Goal: Check status: Check status

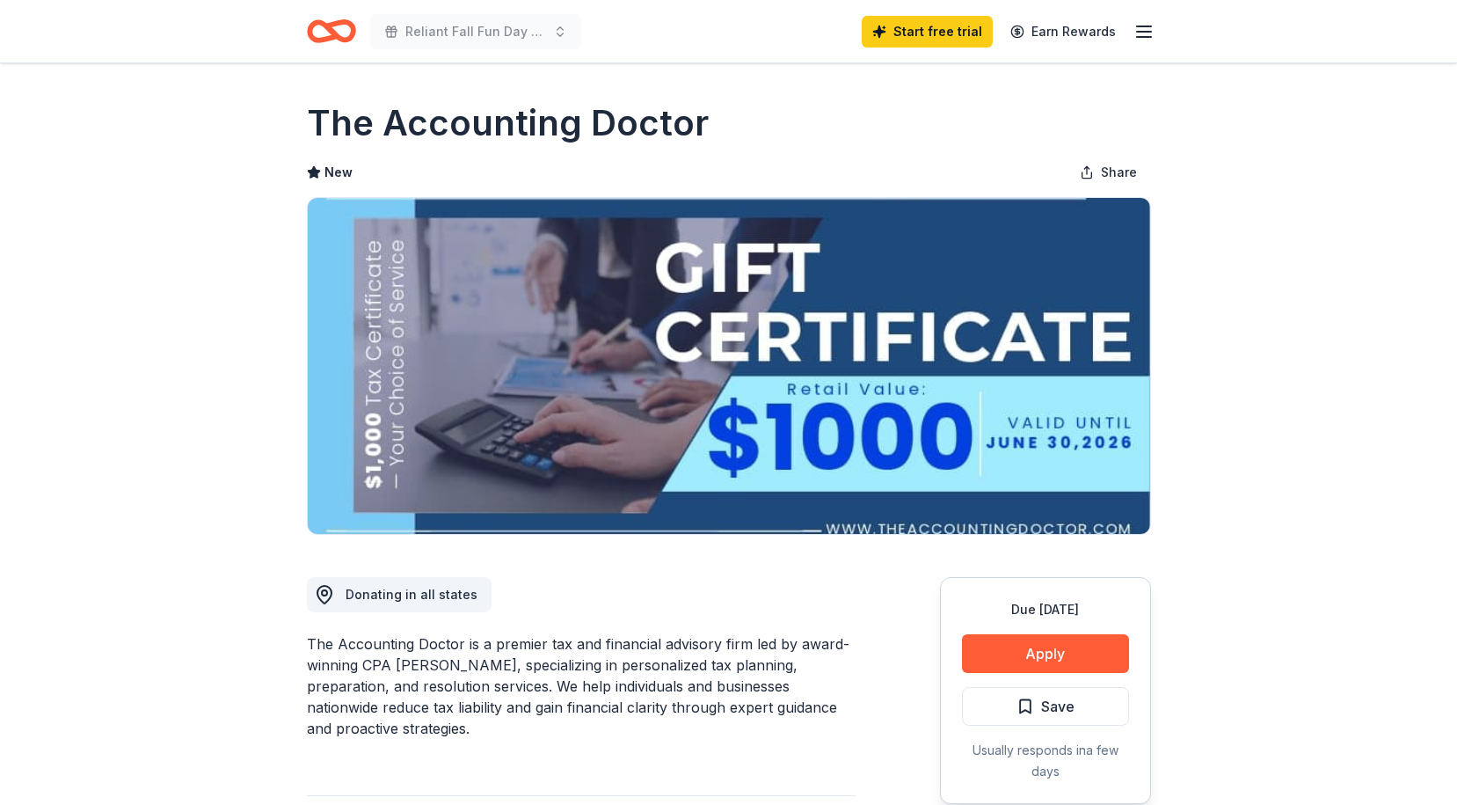
scroll to position [879, 0]
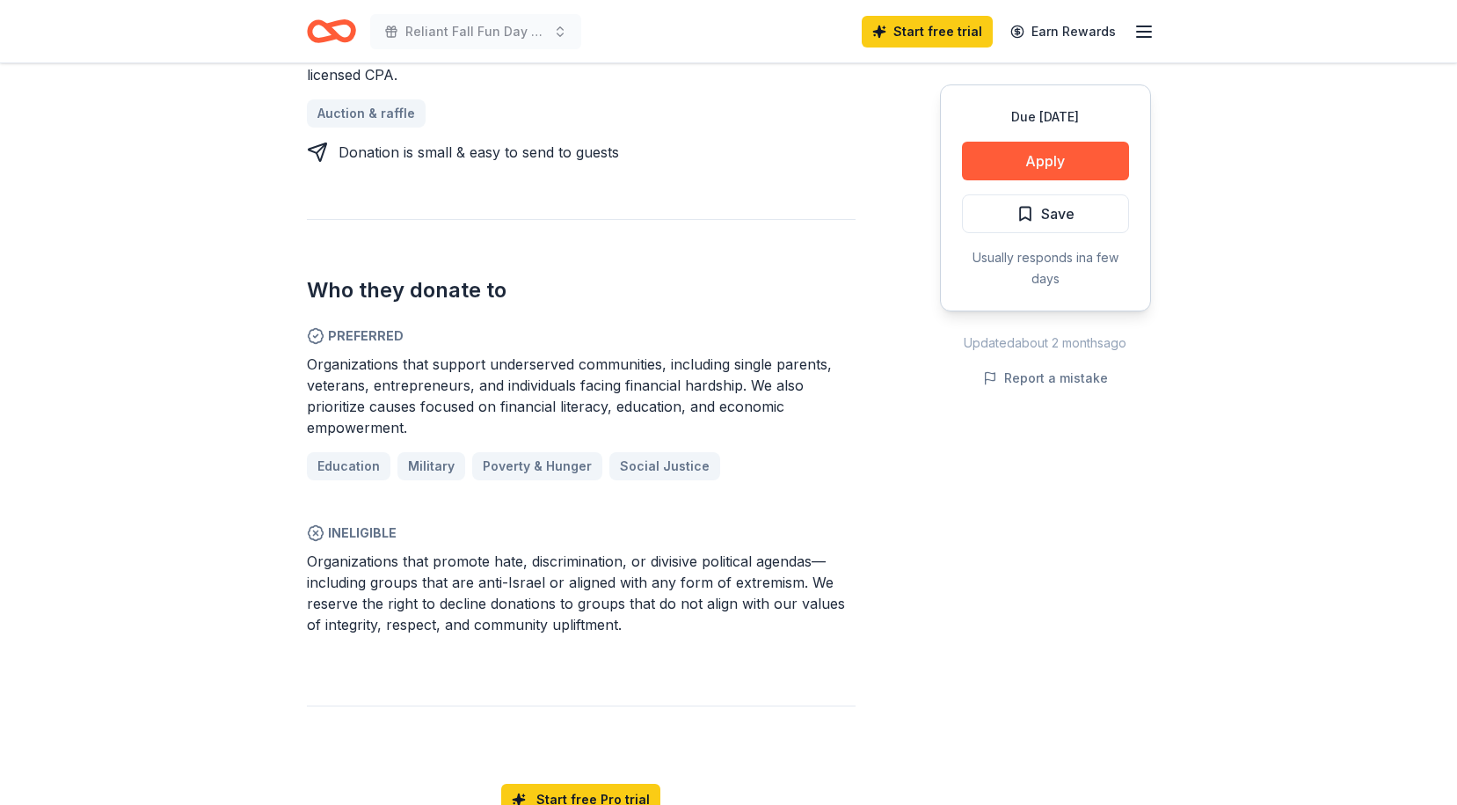
click at [132, 282] on div "Due in 25 days Share The Accounting Doctor New Share Donating in all states The…" at bounding box center [728, 437] width 1457 height 2507
click at [1258, 150] on div "Due in 25 days Share The Accounting Doctor New Share Donating in all states The…" at bounding box center [728, 437] width 1457 height 2507
click at [1010, 565] on div "Due in 25 days Apply Save Usually responds in a few days Updated about 2 months…" at bounding box center [1045, 249] width 211 height 1188
click at [823, 248] on div "Who they donate to Preferred Organizations that support underserved communities…" at bounding box center [581, 434] width 549 height 430
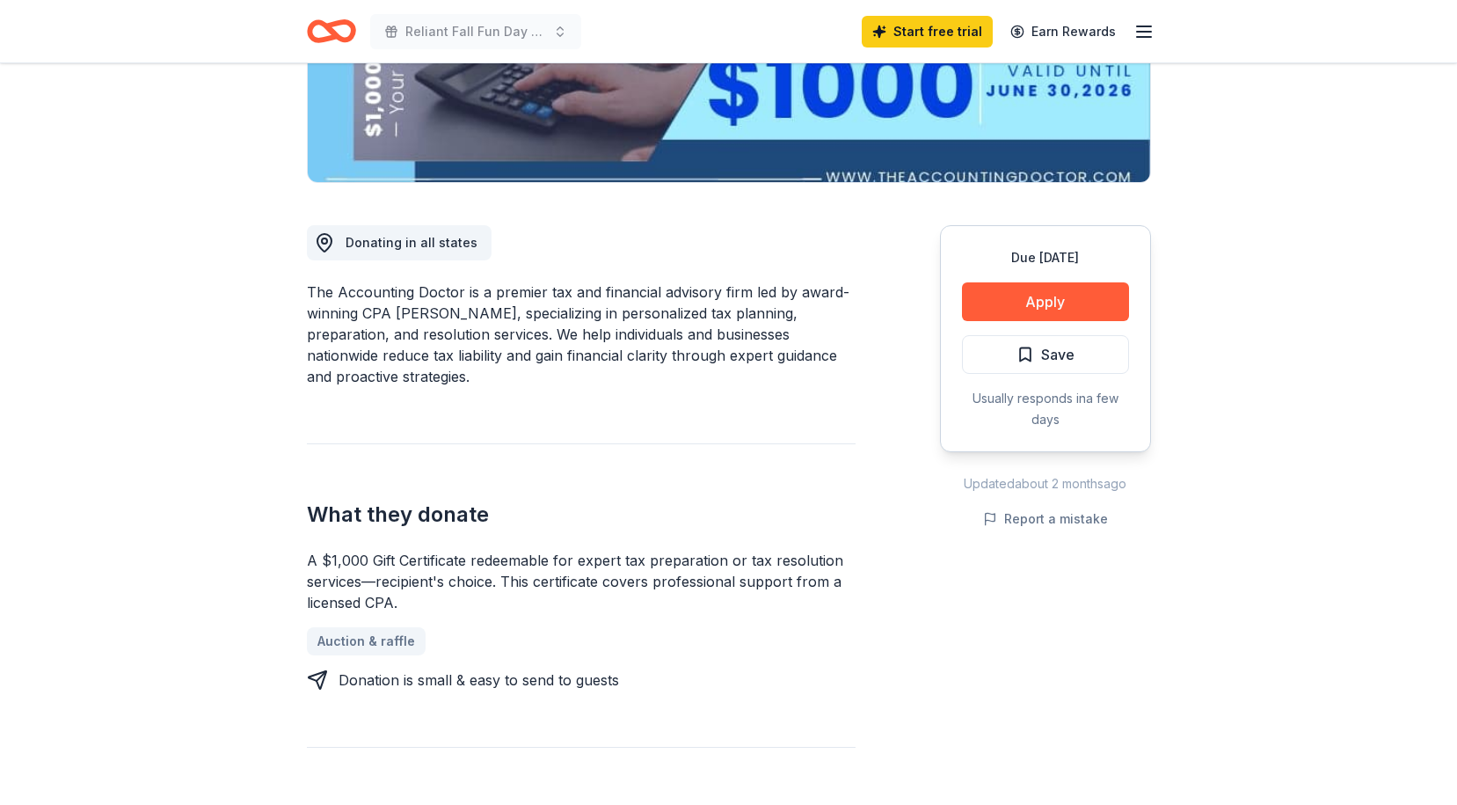
scroll to position [0, 0]
